Goal: Task Accomplishment & Management: Manage account settings

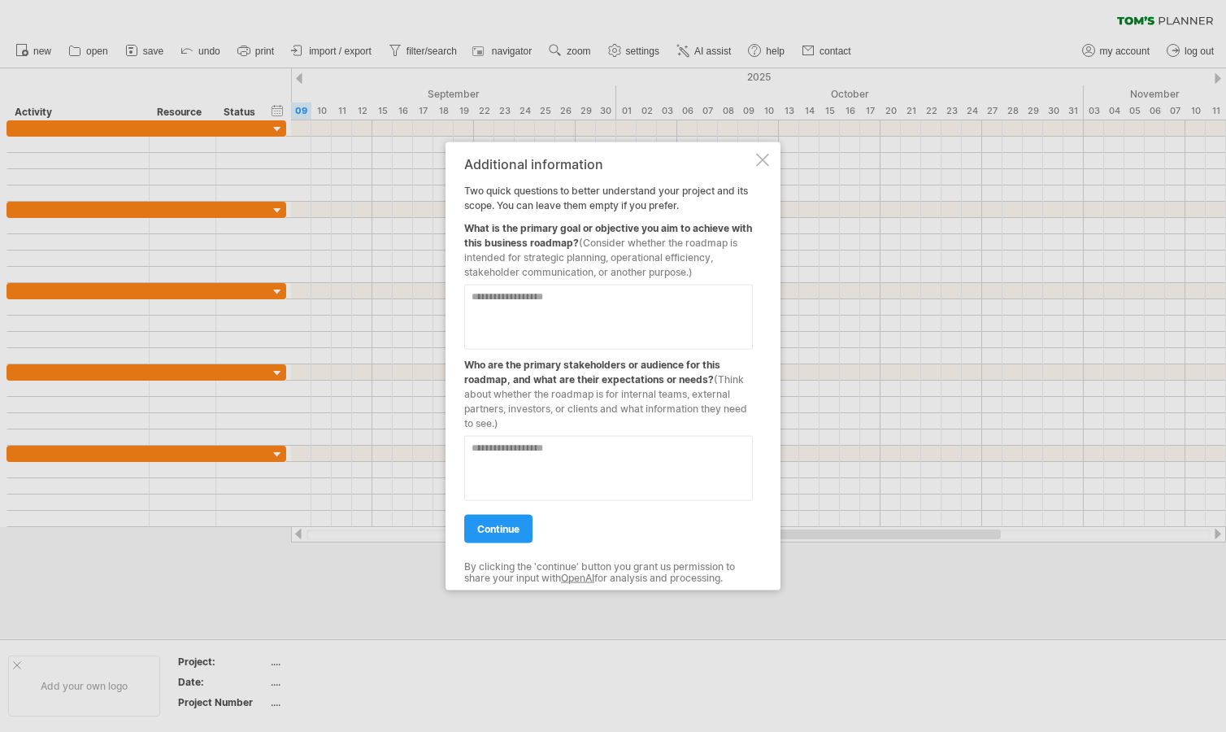
click at [196, 126] on div at bounding box center [613, 366] width 1226 height 732
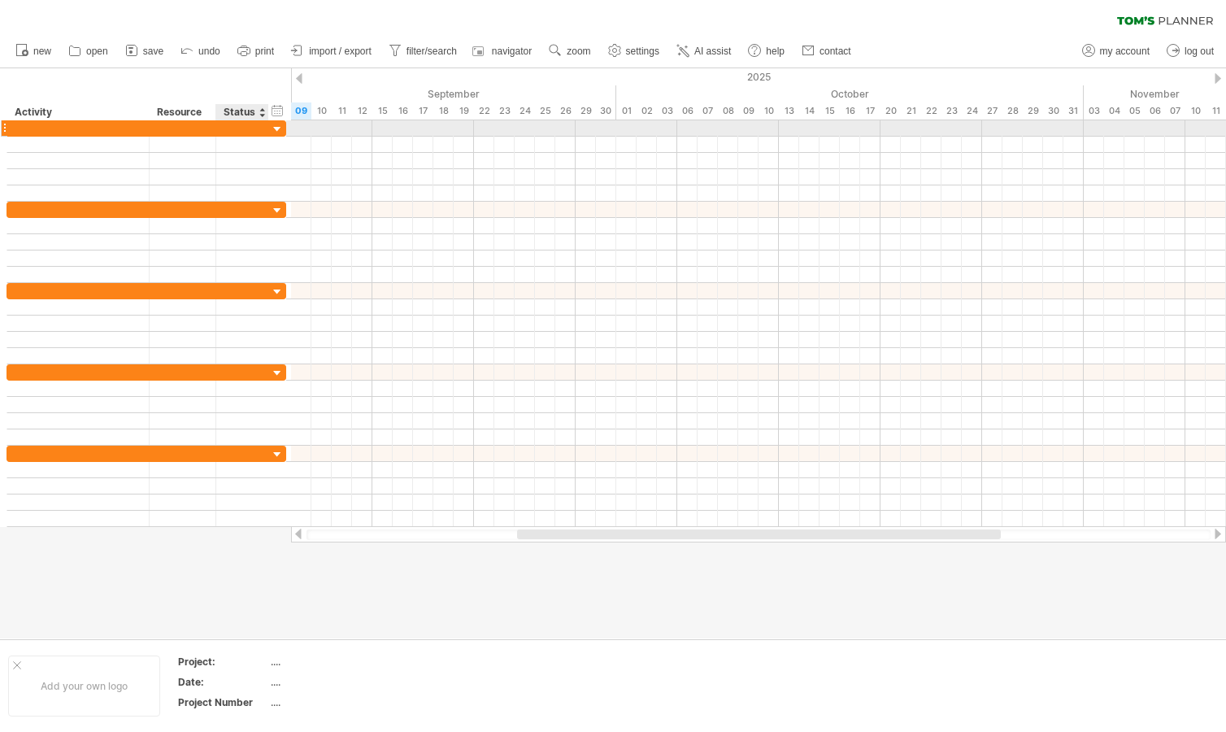
click at [276, 131] on div at bounding box center [277, 129] width 15 height 15
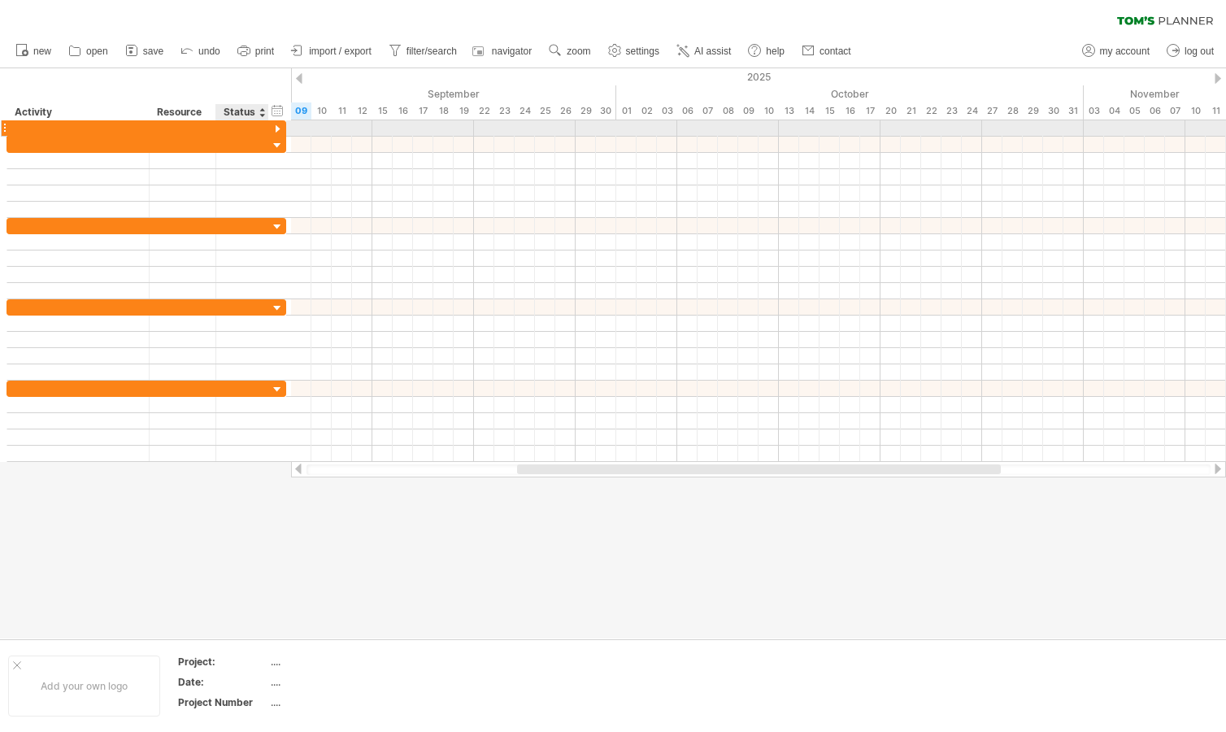
click at [279, 130] on div at bounding box center [277, 129] width 15 height 15
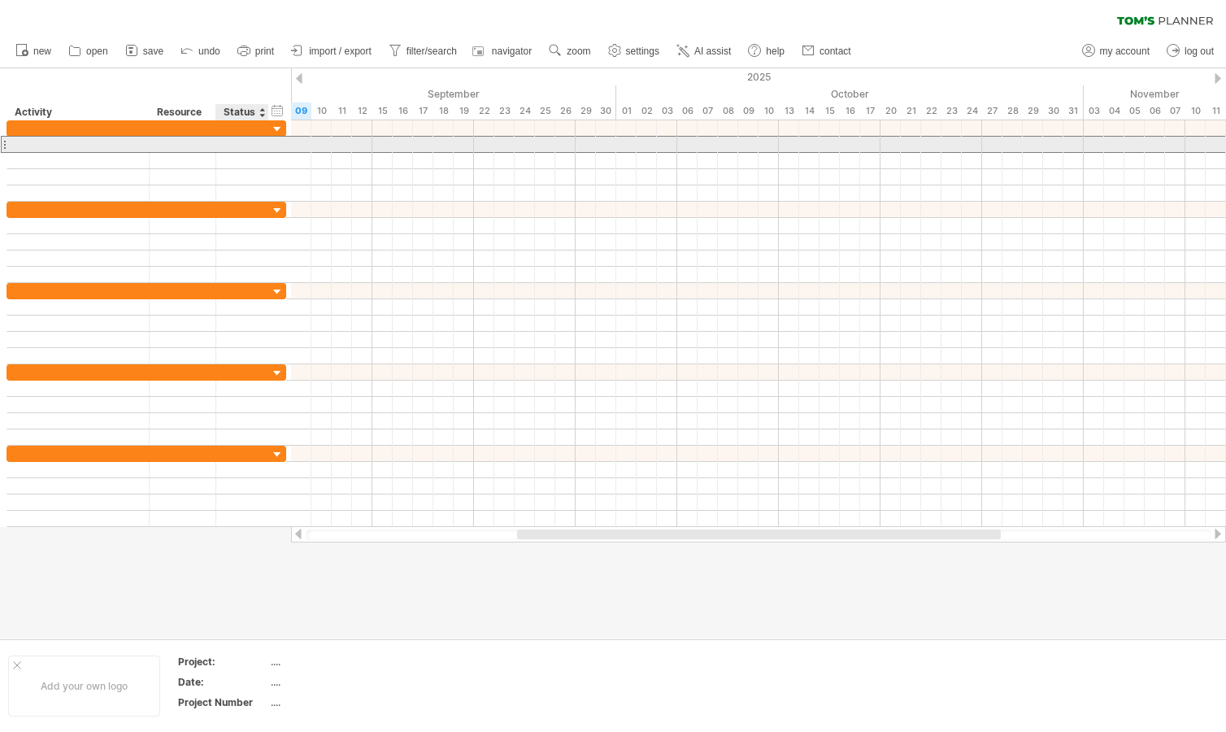
click at [274, 146] on div at bounding box center [147, 144] width 280 height 17
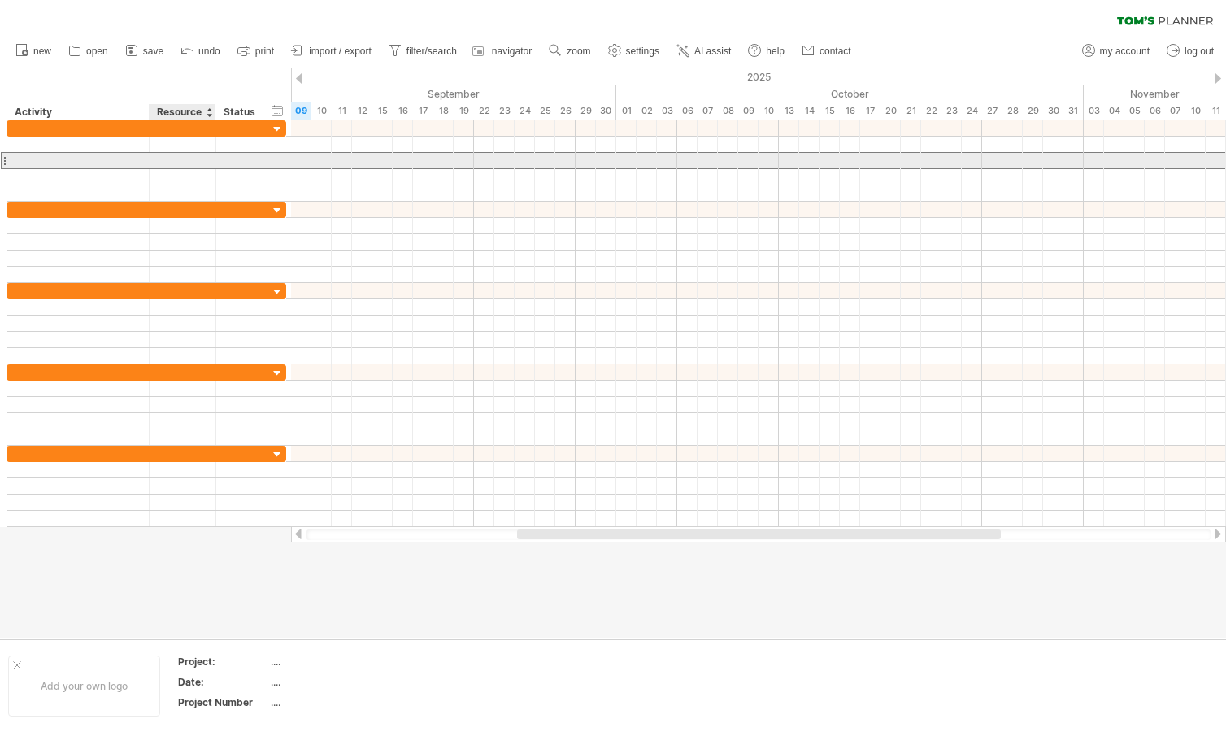
click at [171, 159] on div at bounding box center [183, 160] width 50 height 15
click at [93, 158] on div at bounding box center [77, 160] width 125 height 15
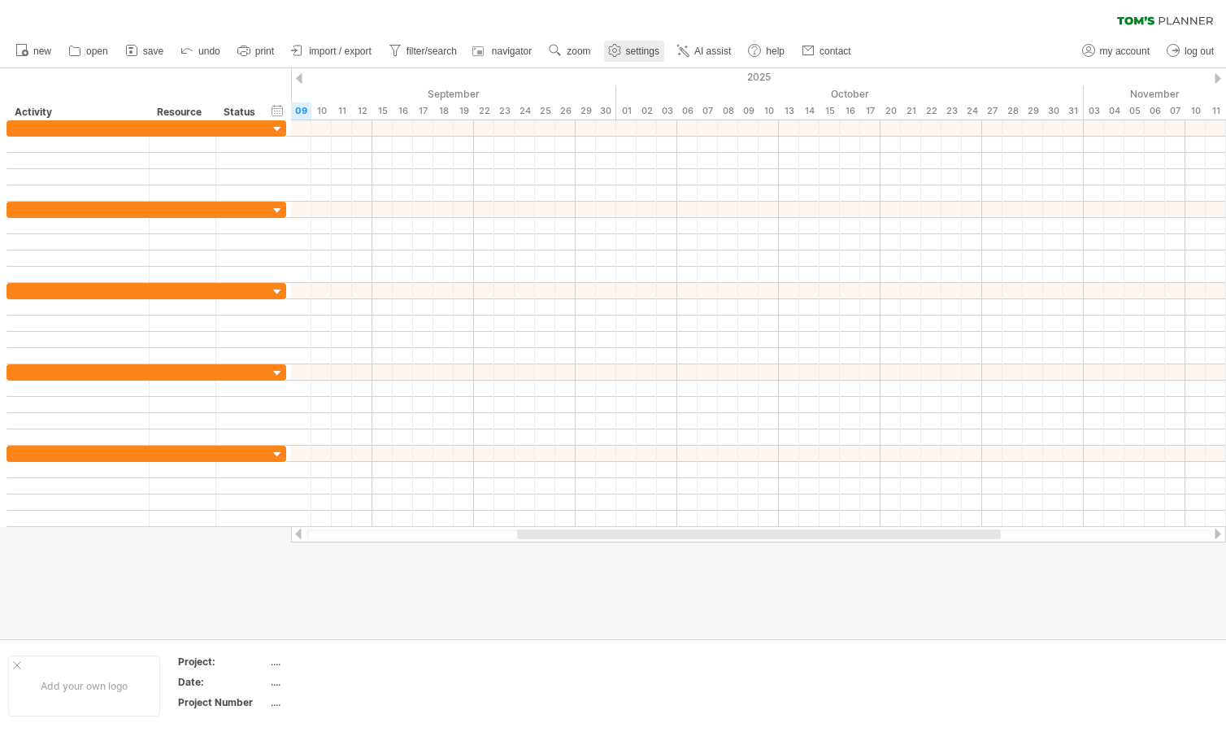
click at [642, 54] on span "settings" at bounding box center [642, 51] width 33 height 11
select select "*"
select select "**"
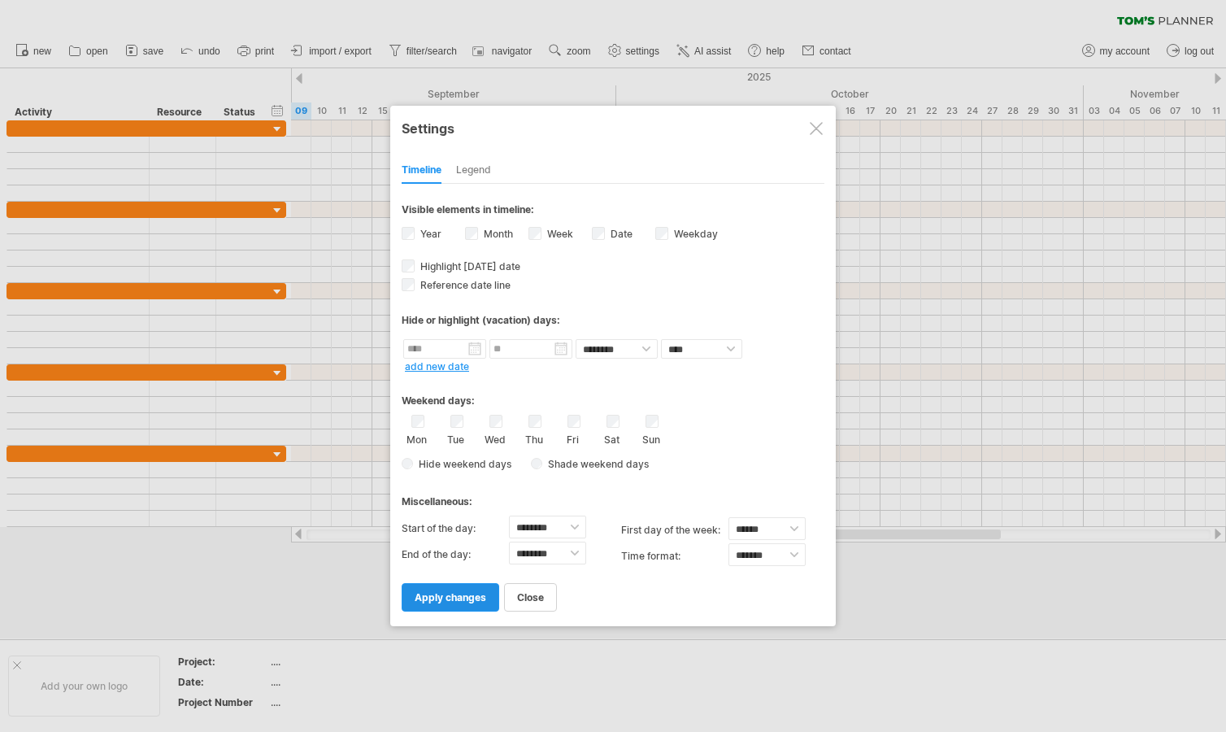
click at [471, 595] on span "apply changes" at bounding box center [451, 597] width 72 height 12
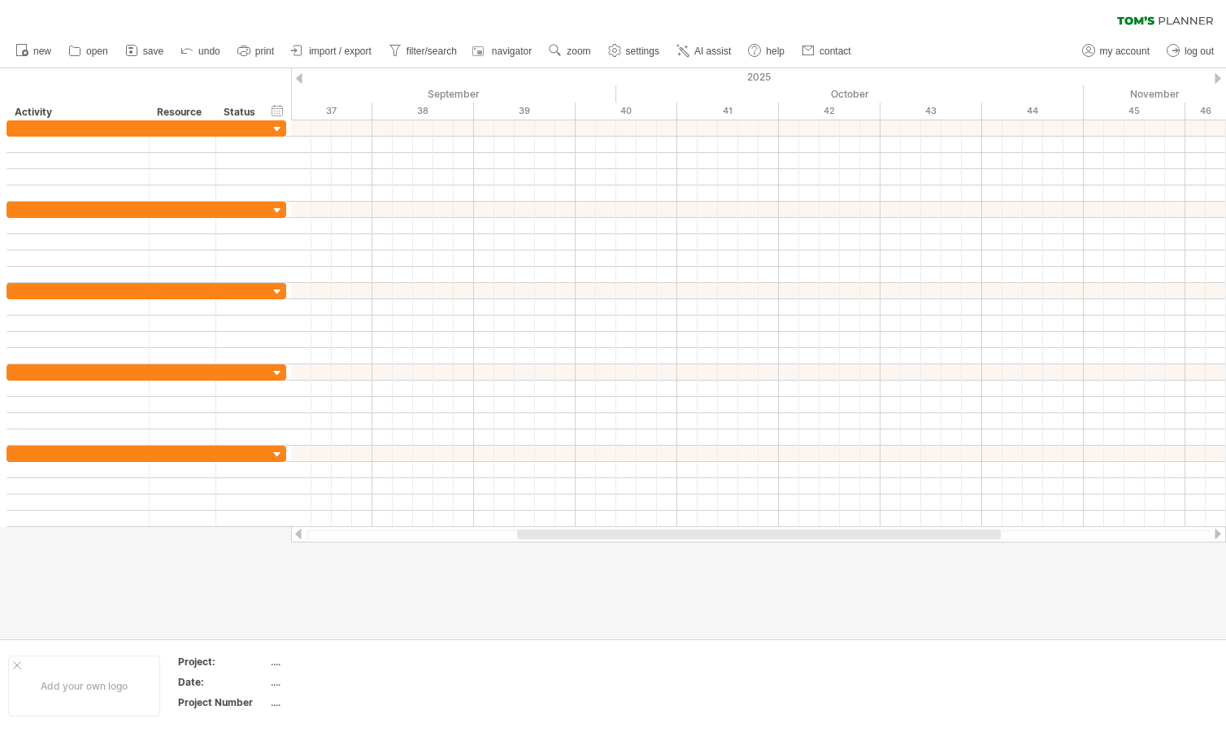
click at [636, 52] on span "settings" at bounding box center [642, 51] width 33 height 11
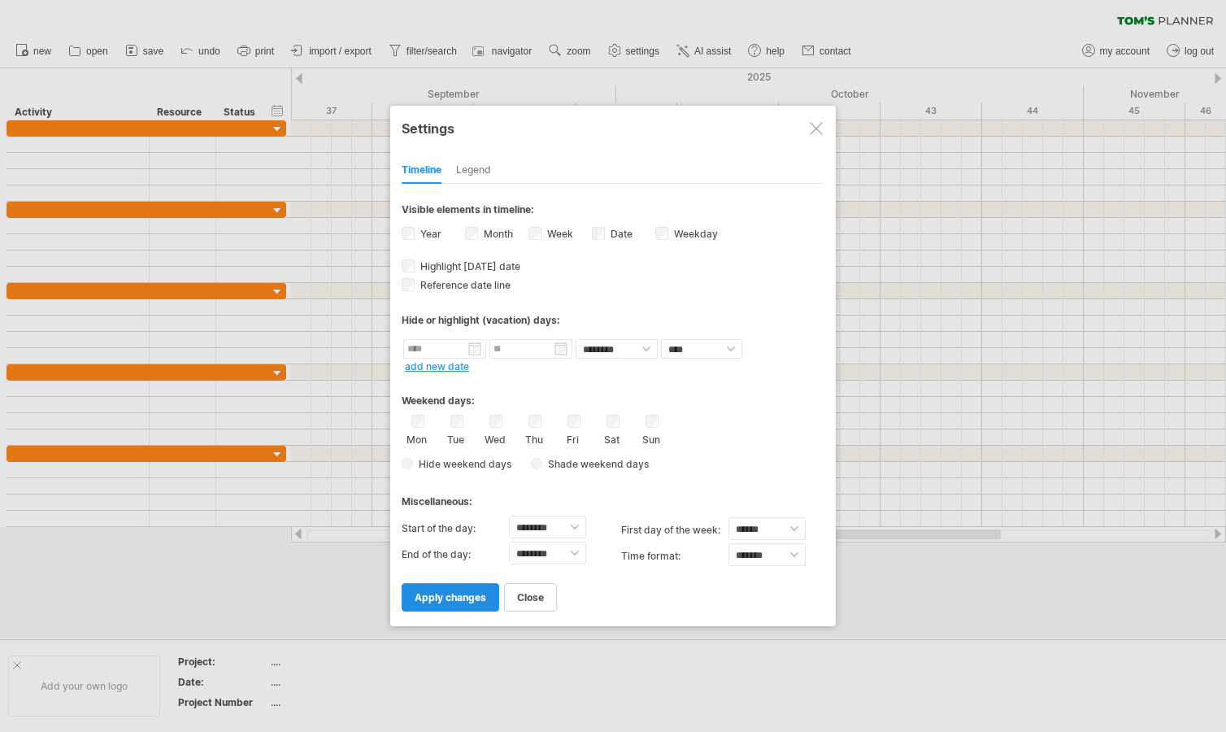
click at [464, 601] on span "apply changes" at bounding box center [451, 597] width 72 height 12
